Goal: Task Accomplishment & Management: Manage account settings

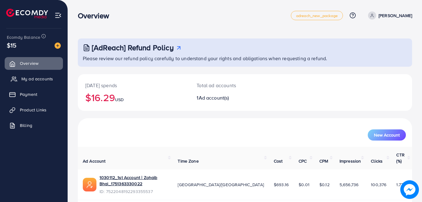
click at [51, 78] on span "My ad accounts" at bounding box center [37, 79] width 32 height 6
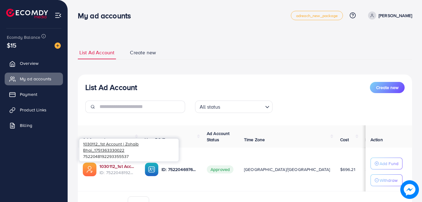
click at [135, 167] on link "1030112_1st Account | Zohaib Bhai_1751363330022" at bounding box center [117, 166] width 35 height 6
